Goal: Information Seeking & Learning: Learn about a topic

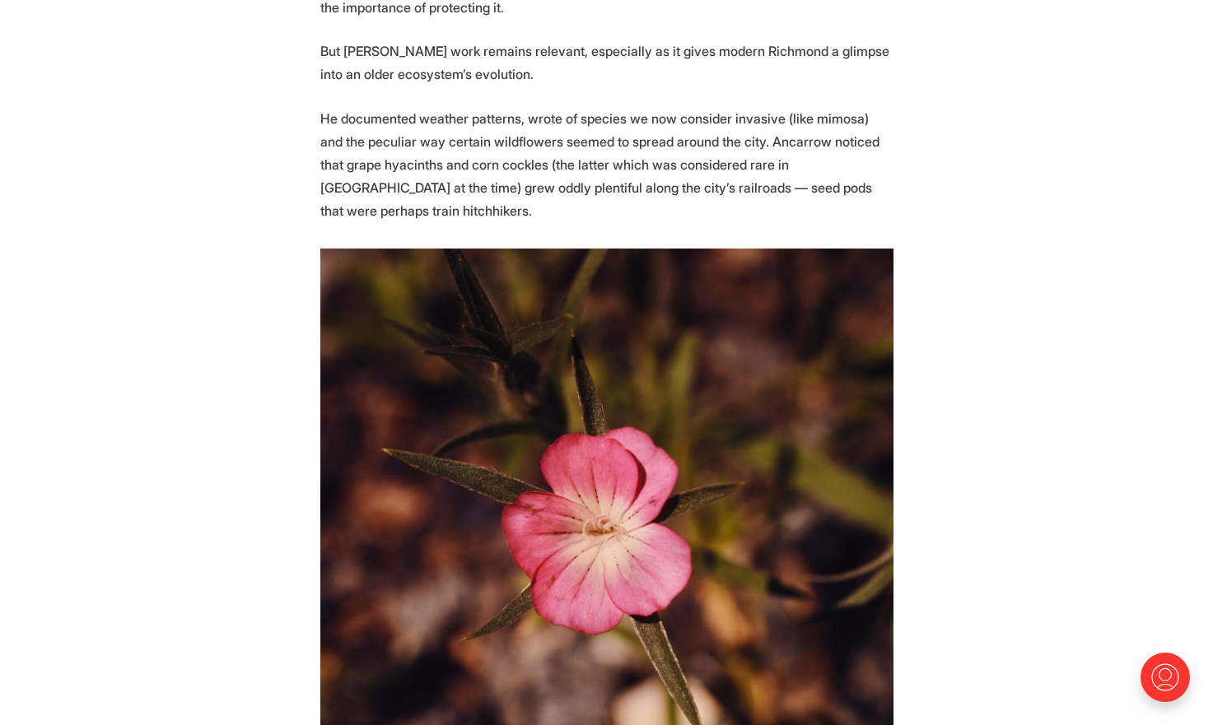
scroll to position [4478, 0]
drag, startPoint x: 442, startPoint y: 66, endPoint x: 509, endPoint y: 67, distance: 66.7
click at [513, 106] on p "He documented weather patterns, wrote of species we now consider invasive (like…" at bounding box center [606, 163] width 573 height 115
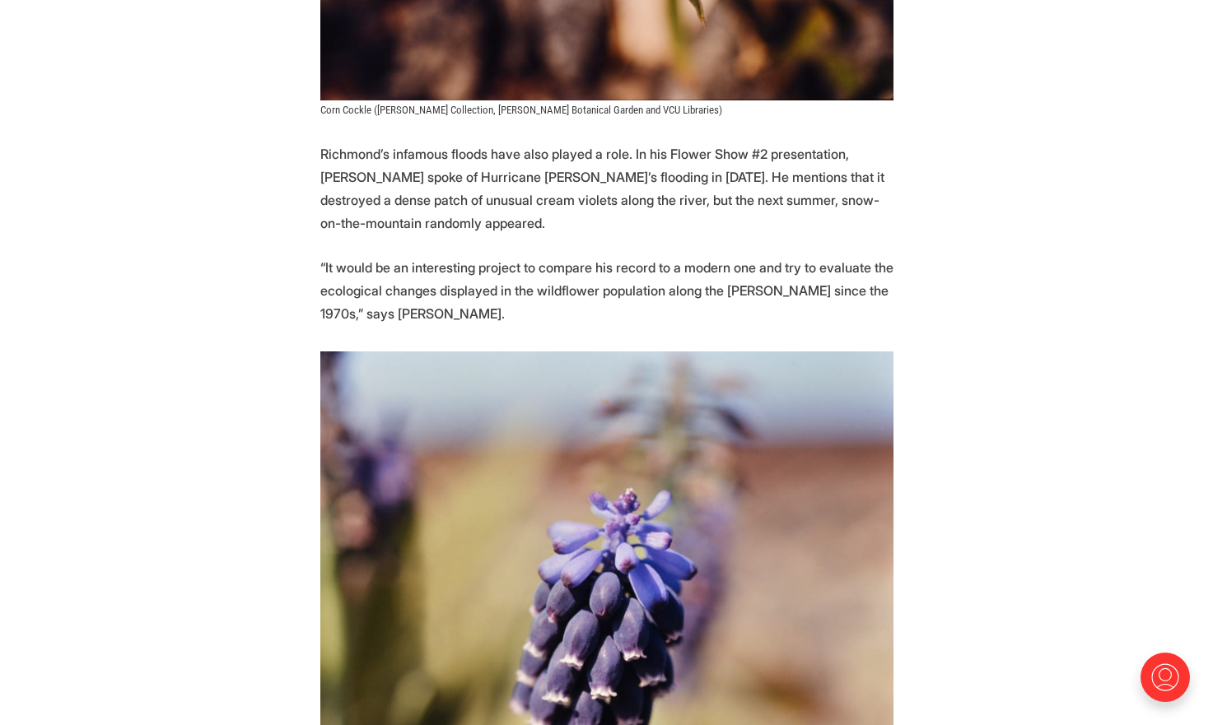
scroll to position [5201, 0]
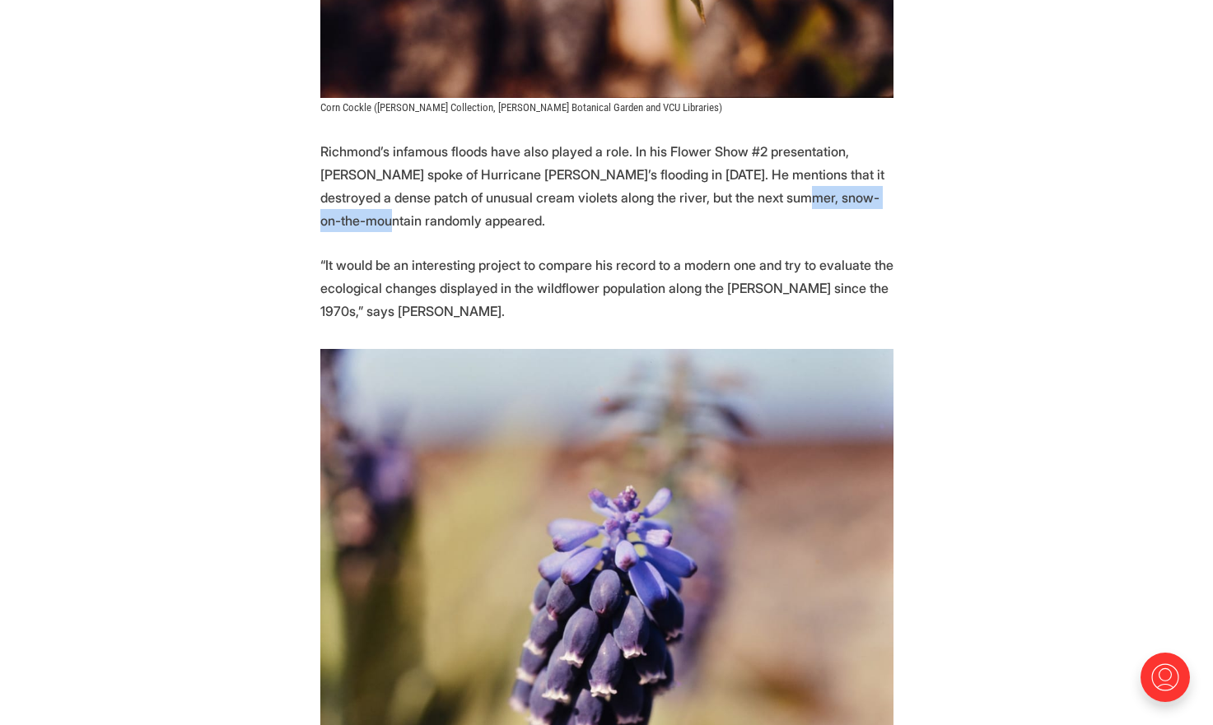
drag, startPoint x: 759, startPoint y: 77, endPoint x: 890, endPoint y: 85, distance: 131.1
click at [890, 140] on p "Richmond’s infamous floods have also played a role. In his Flower Show #2 prese…" at bounding box center [606, 186] width 573 height 92
click at [808, 254] on p "“It would be an interesting project to compare his record to a modern one and t…" at bounding box center [606, 288] width 573 height 69
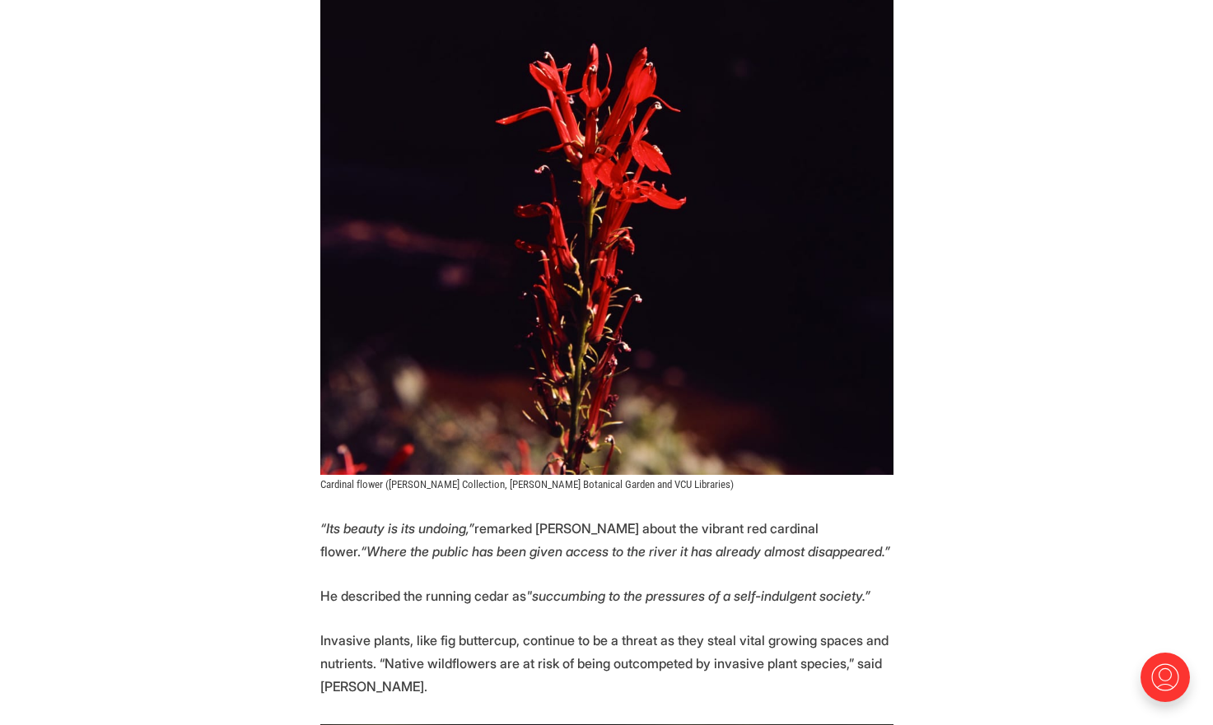
scroll to position [7294, 0]
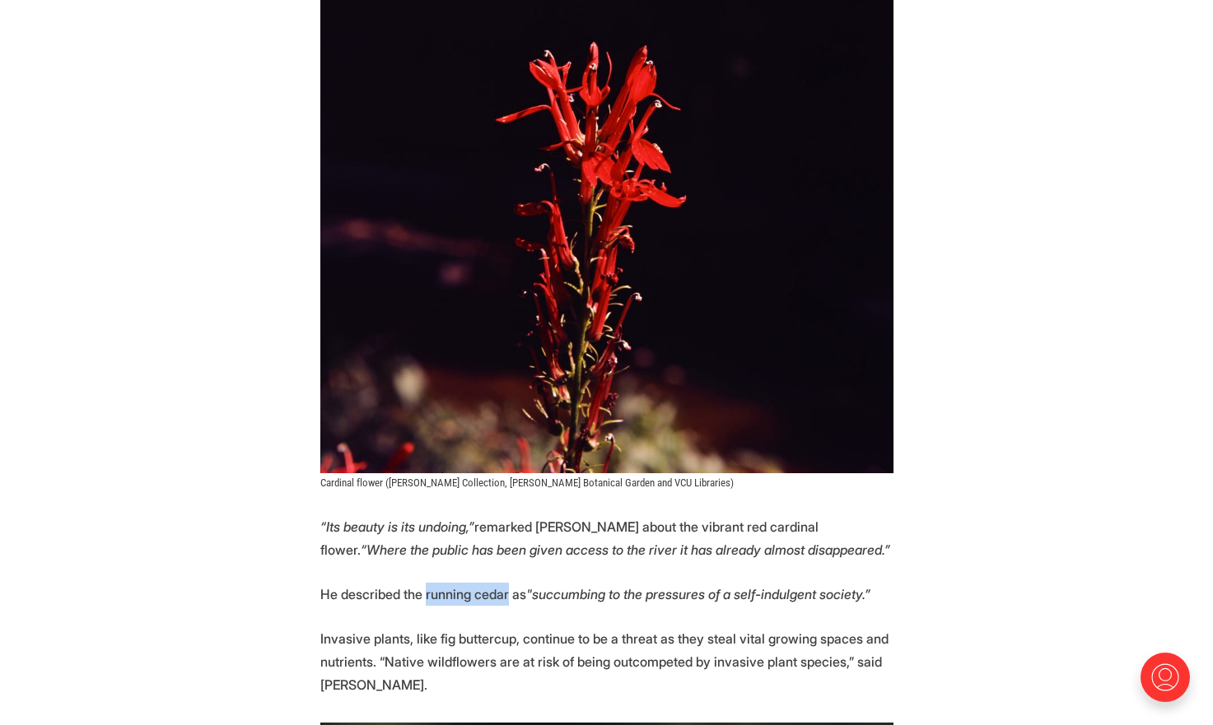
drag, startPoint x: 423, startPoint y: 454, endPoint x: 499, endPoint y: 454, distance: 75.7
click at [504, 583] on p "He described the running cedar as "succumbing to the pressures of a self-indulg…" at bounding box center [606, 594] width 573 height 23
drag, startPoint x: 438, startPoint y: 496, endPoint x: 509, endPoint y: 498, distance: 70.8
click at [509, 627] on p "Invasive plants, like fig buttercup, continue to be a threat as they steal vita…" at bounding box center [606, 661] width 573 height 69
click at [799, 627] on p "Invasive plants, like fig buttercup, continue to be a threat as they steal vita…" at bounding box center [606, 661] width 573 height 69
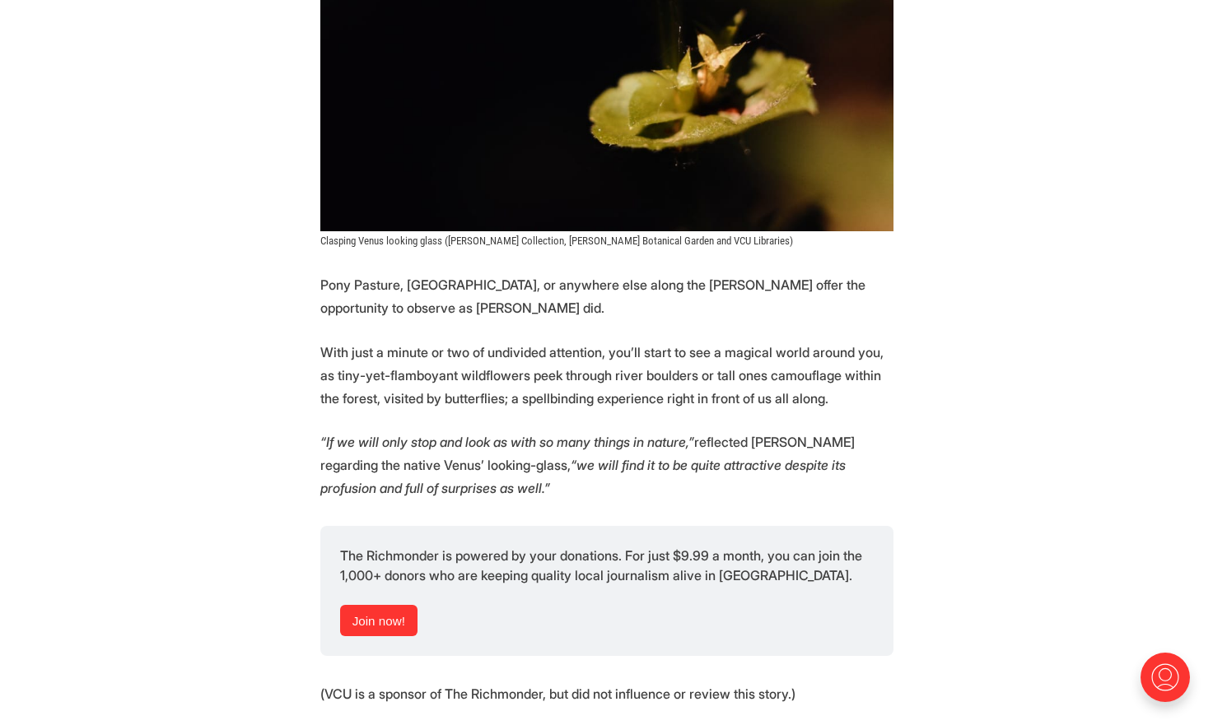
scroll to position [9181, 0]
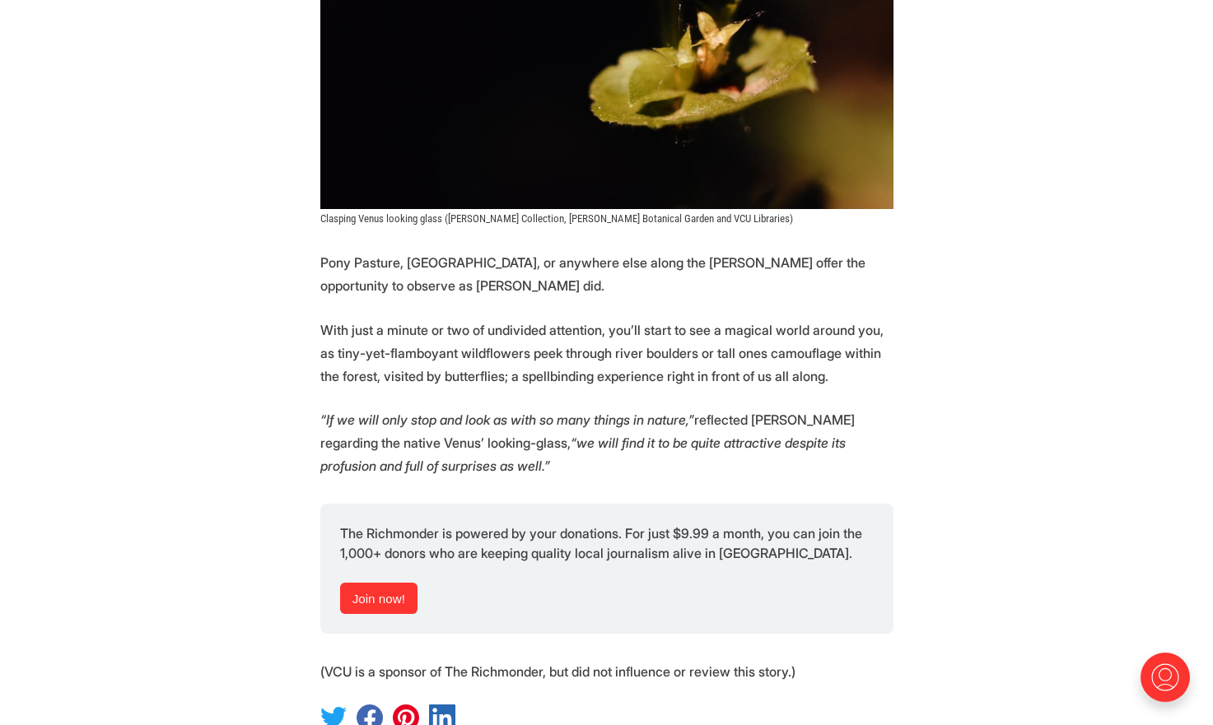
click at [822, 435] on em "“we will find it to be quite attractive despite its profusion and full of surpr…" at bounding box center [582, 455] width 525 height 40
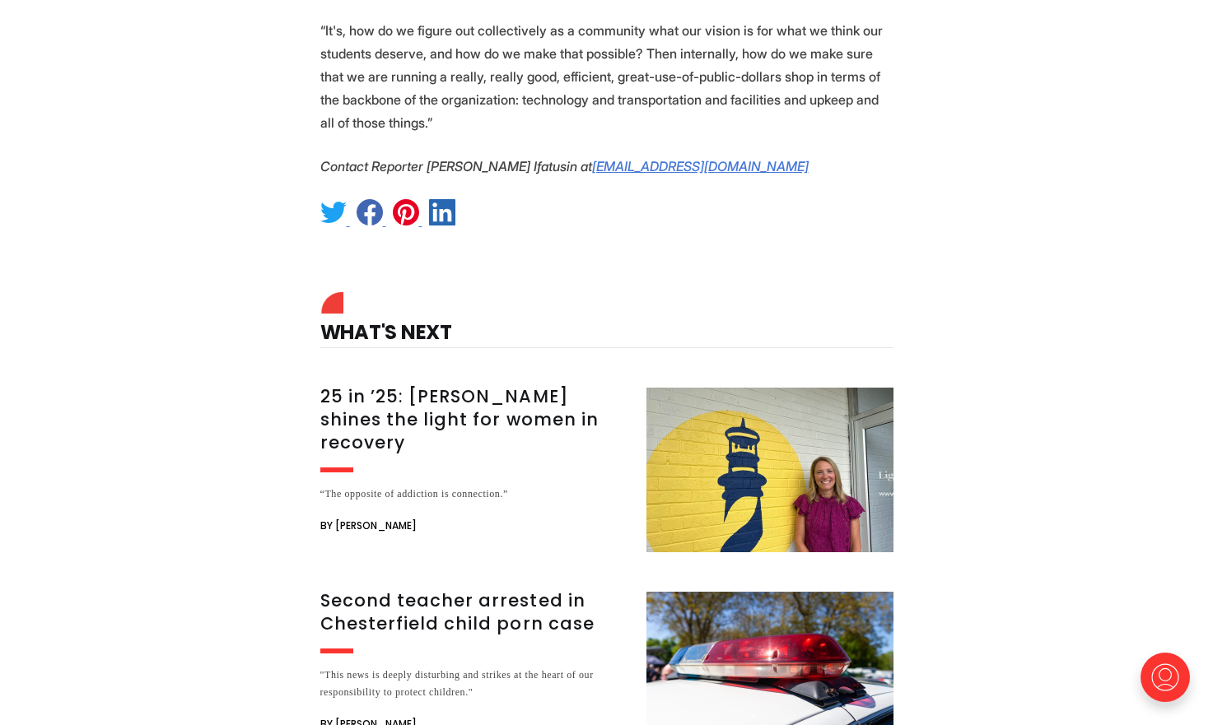
scroll to position [1935, 0]
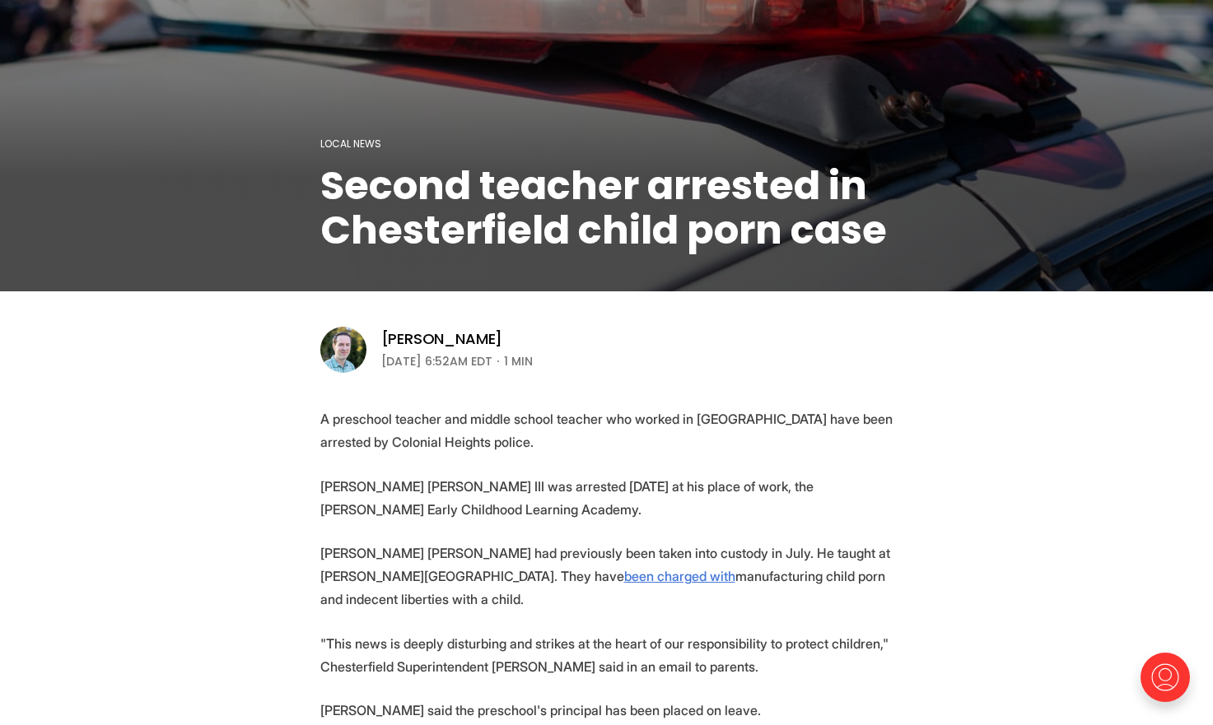
scroll to position [54, 0]
